Goal: Task Accomplishment & Management: Use online tool/utility

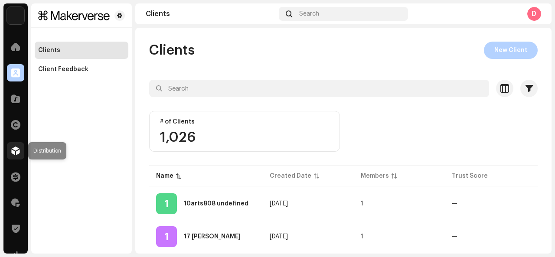
click at [16, 148] on span at bounding box center [15, 150] width 9 height 7
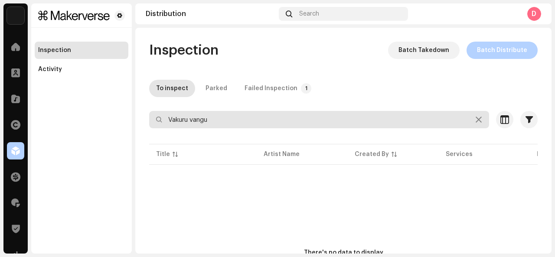
click at [221, 112] on input "Vakuru vangu" at bounding box center [319, 119] width 340 height 17
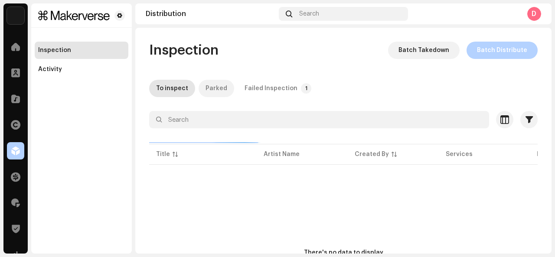
click at [214, 86] on div "Parked" at bounding box center [216, 88] width 22 height 17
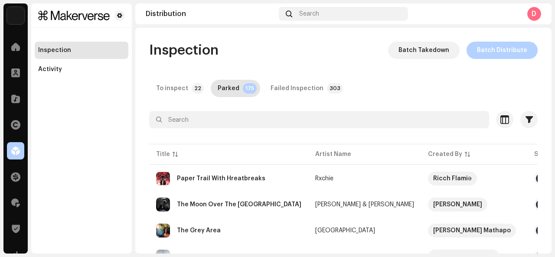
click at [214, 129] on div at bounding box center [343, 135] width 388 height 14
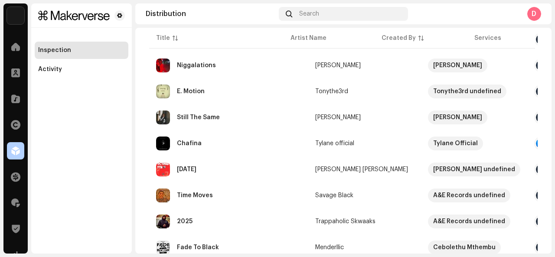
scroll to position [299, 0]
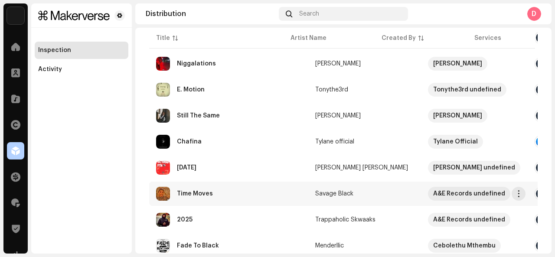
click at [204, 192] on div "Time Moves" at bounding box center [195, 194] width 36 height 6
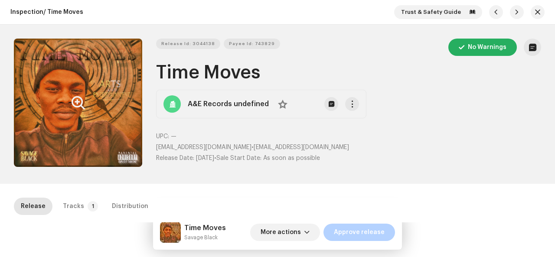
click at [85, 139] on button "Zoom Image" at bounding box center [78, 103] width 128 height 128
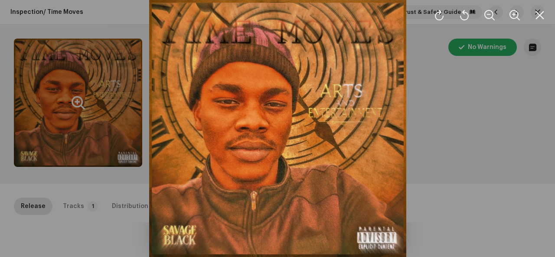
click at [85, 139] on div at bounding box center [277, 128] width 555 height 257
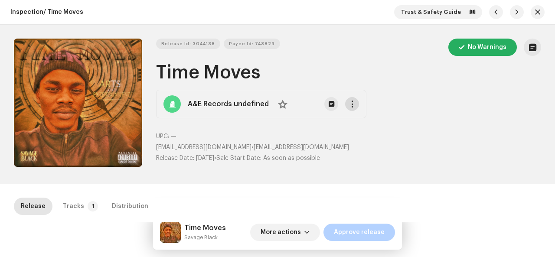
click at [350, 109] on button "button" at bounding box center [352, 104] width 14 height 14
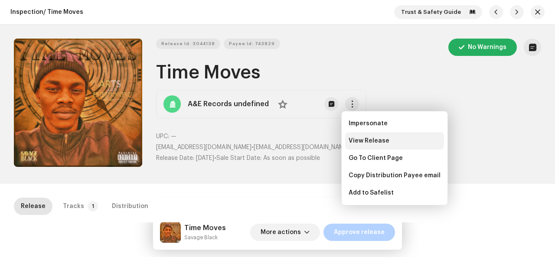
click at [362, 136] on div "View Release" at bounding box center [394, 140] width 99 height 17
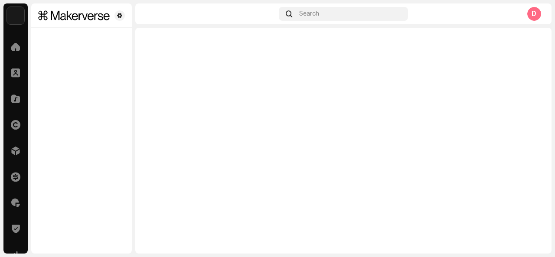
click at [204, 108] on div at bounding box center [343, 141] width 416 height 226
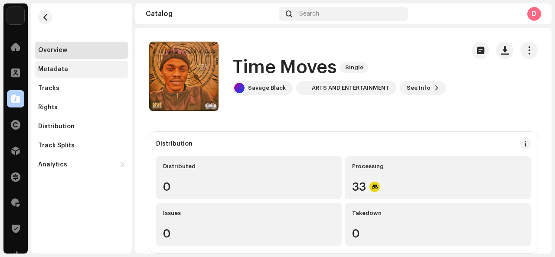
click at [91, 71] on div "Metadata" at bounding box center [81, 69] width 87 height 7
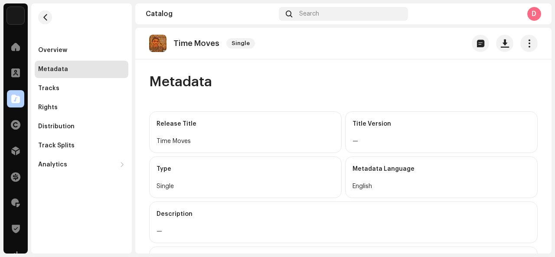
click at [157, 47] on img at bounding box center [157, 43] width 17 height 17
click at [84, 86] on div "Tracks" at bounding box center [81, 88] width 87 height 7
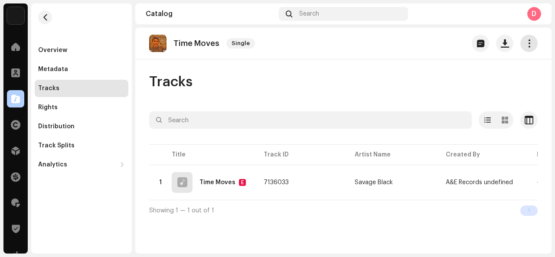
click at [531, 44] on span "button" at bounding box center [529, 43] width 8 height 7
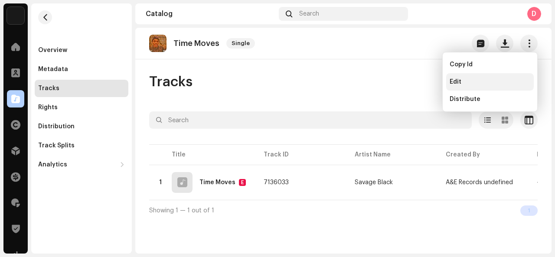
click at [500, 79] on div "Edit" at bounding box center [489, 81] width 81 height 7
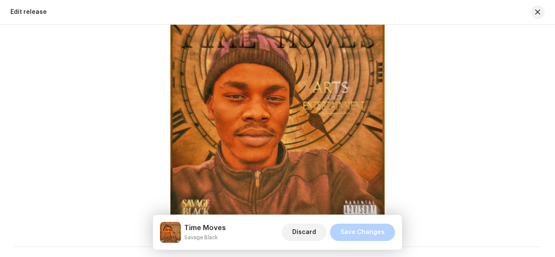
scroll to position [355, 0]
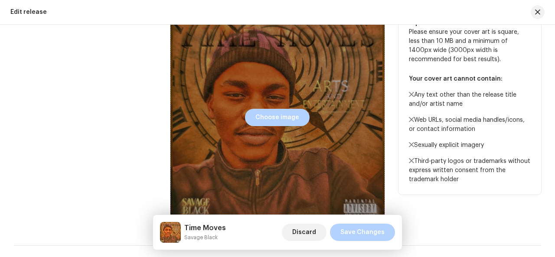
click at [368, 76] on div at bounding box center [277, 117] width 214 height 214
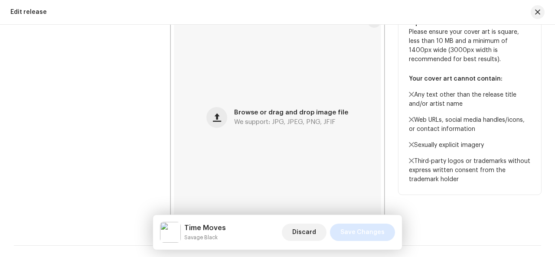
click at [377, 234] on span "Save Changes" at bounding box center [362, 232] width 44 height 17
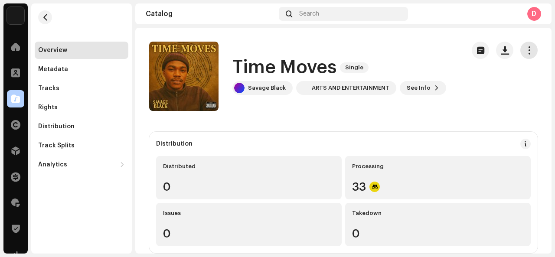
click at [525, 51] on span "button" at bounding box center [529, 50] width 8 height 7
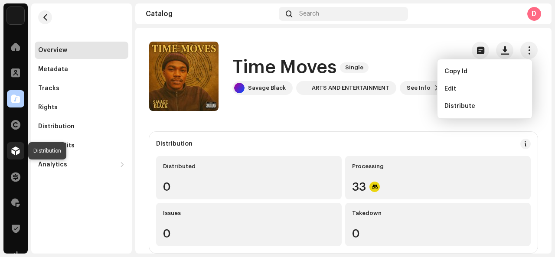
click at [17, 153] on span at bounding box center [15, 150] width 9 height 7
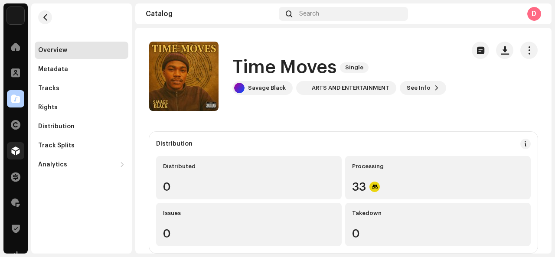
click at [17, 153] on span at bounding box center [15, 150] width 9 height 7
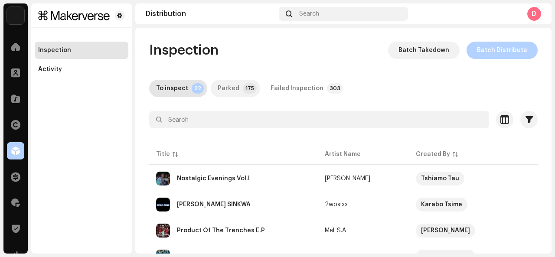
click at [243, 92] on p-badge "175" at bounding box center [250, 88] width 14 height 10
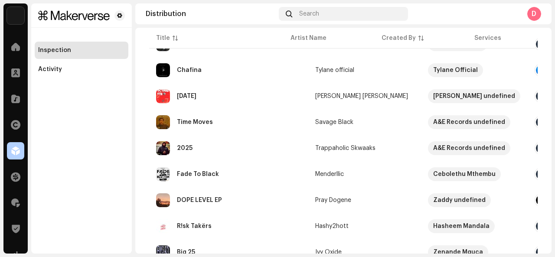
scroll to position [372, 0]
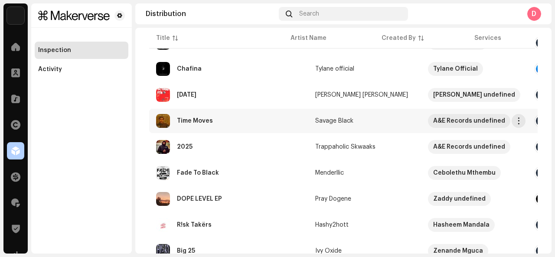
click at [221, 129] on td "Time Moves" at bounding box center [228, 121] width 159 height 24
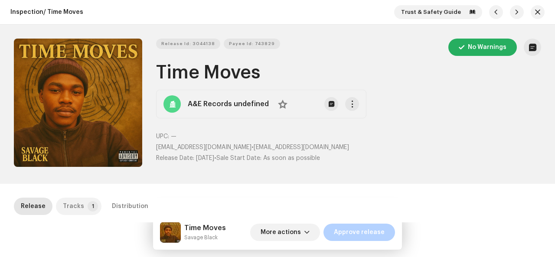
click at [71, 203] on div "Tracks" at bounding box center [73, 206] width 21 height 17
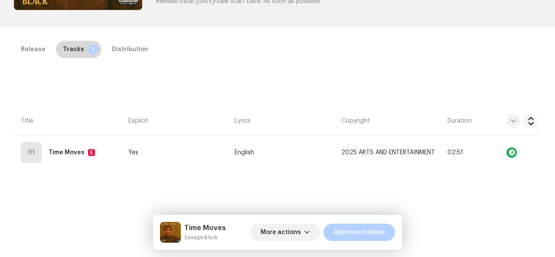
scroll to position [157, 0]
click at [120, 52] on div "Distribution" at bounding box center [130, 49] width 36 height 17
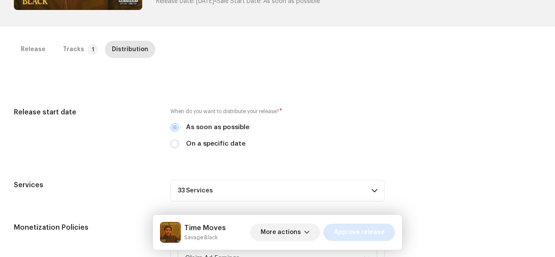
click at [365, 229] on span "Approve release" at bounding box center [359, 232] width 51 height 17
